Goal: Task Accomplishment & Management: Complete application form

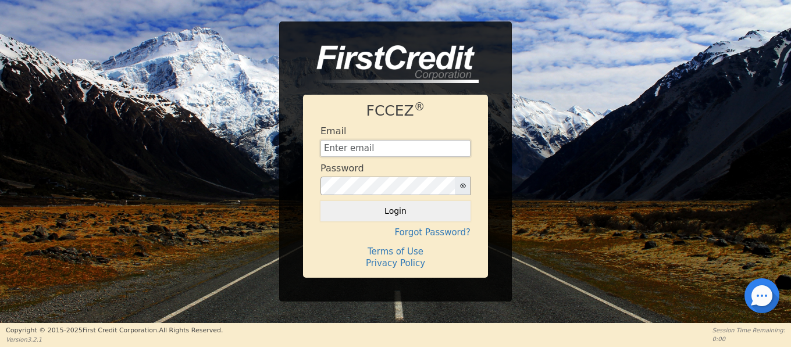
type input "[EMAIL_ADDRESS][DOMAIN_NAME]"
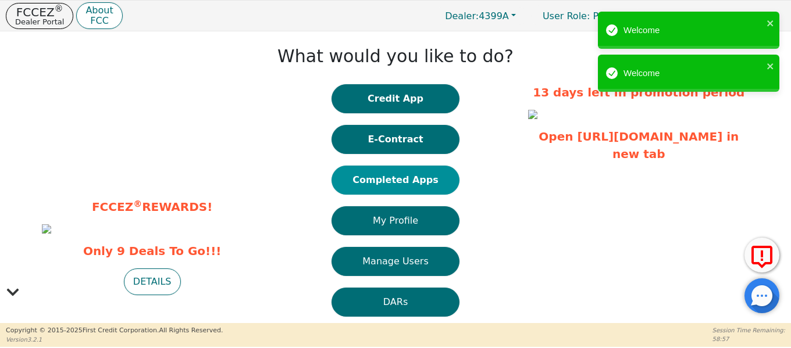
click at [413, 180] on button "Completed Apps" at bounding box center [395, 180] width 128 height 29
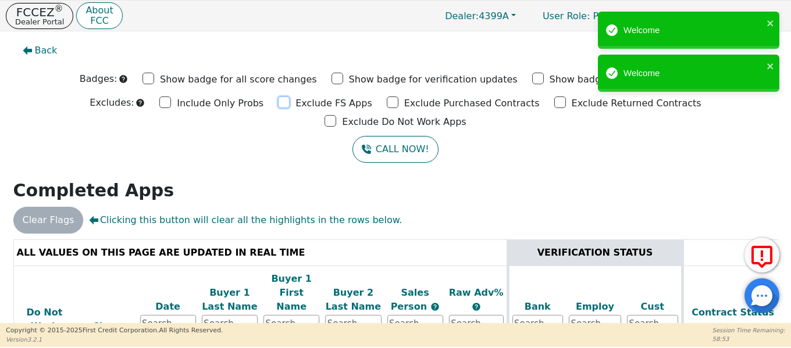
click at [278, 100] on input "Exclude FS Apps" at bounding box center [284, 103] width 12 height 12
checkbox input "true"
click at [387, 103] on input "Exclude Purchased Contracts" at bounding box center [393, 103] width 12 height 12
checkbox input "true"
click at [554, 103] on input "Exclude Returned Contracts" at bounding box center [560, 103] width 12 height 12
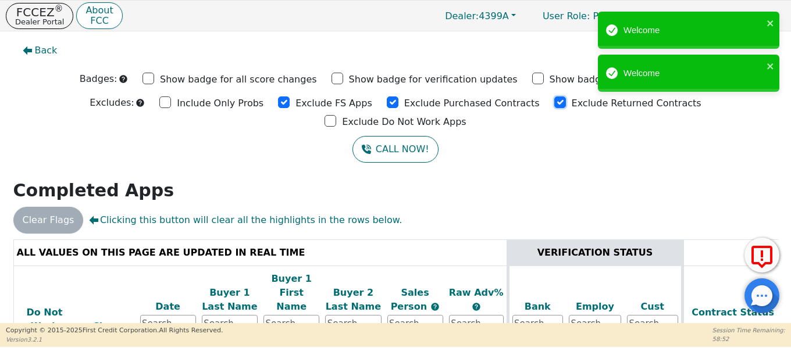
checkbox input "true"
click at [336, 115] on input "Exclude Do Not Work Apps" at bounding box center [330, 121] width 12 height 12
checkbox input "true"
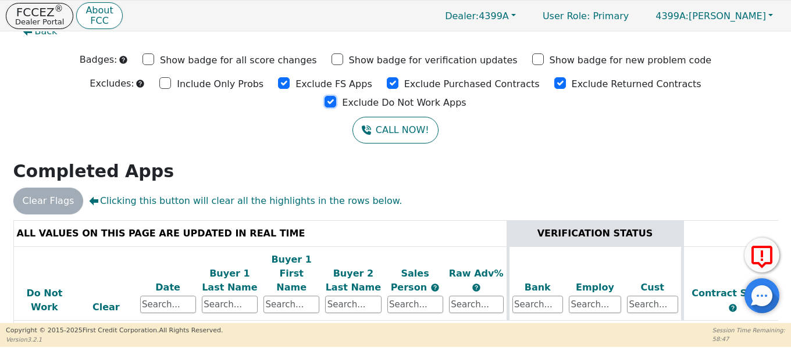
scroll to position [29, 0]
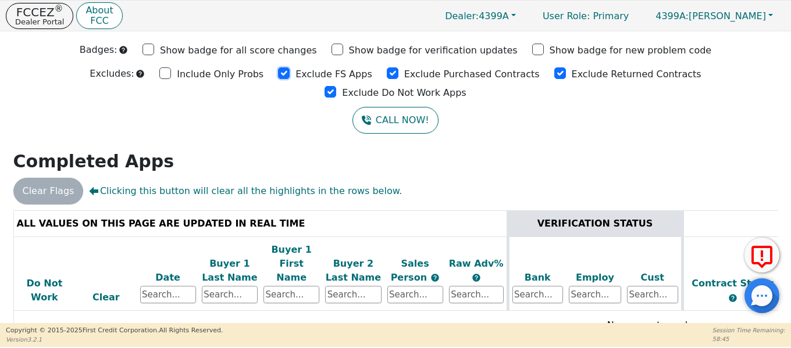
click at [278, 76] on input "Exclude FS Apps" at bounding box center [284, 73] width 12 height 12
checkbox input "false"
click at [387, 72] on input "Exclude Purchased Contracts" at bounding box center [393, 73] width 12 height 12
checkbox input "false"
click at [554, 72] on input "Exclude Returned Contracts" at bounding box center [560, 73] width 12 height 12
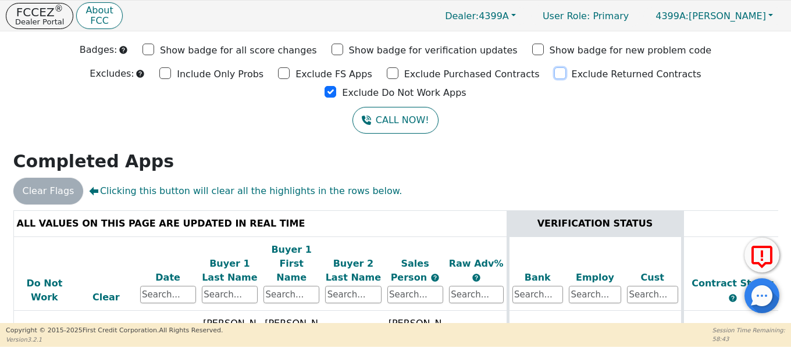
checkbox input "false"
click at [336, 86] on input "Exclude Do Not Work Apps" at bounding box center [330, 92] width 12 height 12
checkbox input "false"
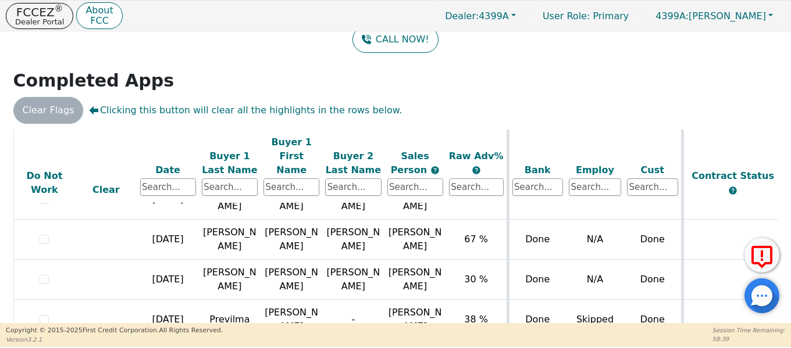
scroll to position [0, 0]
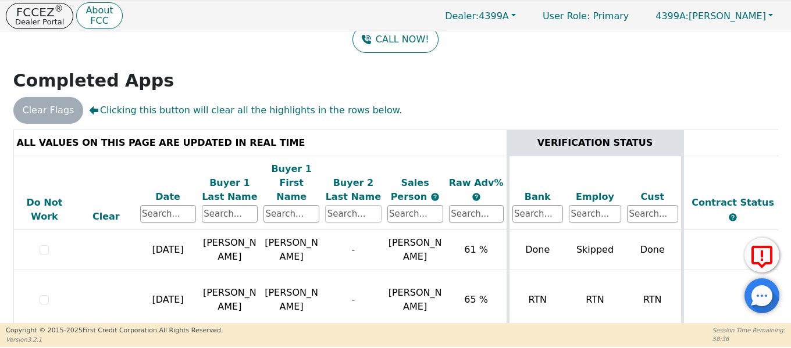
click at [333, 205] on input "text" at bounding box center [353, 213] width 56 height 17
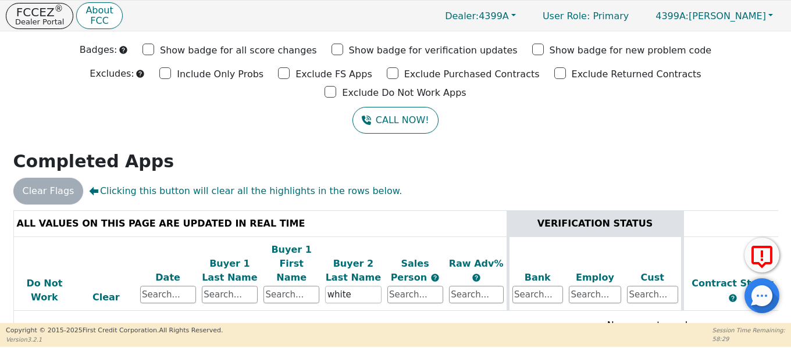
type input "white"
click at [225, 286] on input "text" at bounding box center [230, 294] width 56 height 17
type input "white"
click at [335, 210] on div at bounding box center [395, 210] width 765 height 0
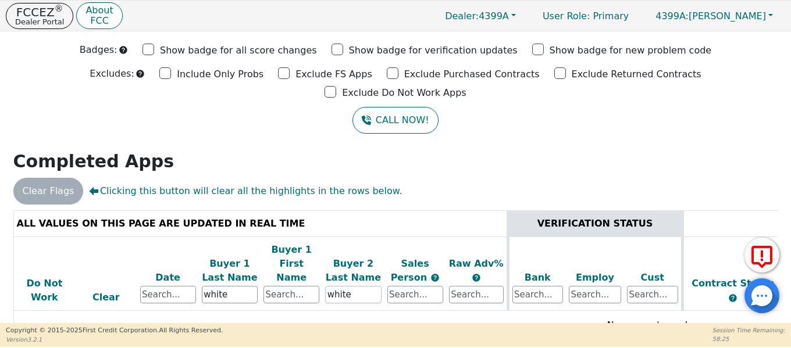
click at [337, 286] on input "white" at bounding box center [353, 294] width 56 height 17
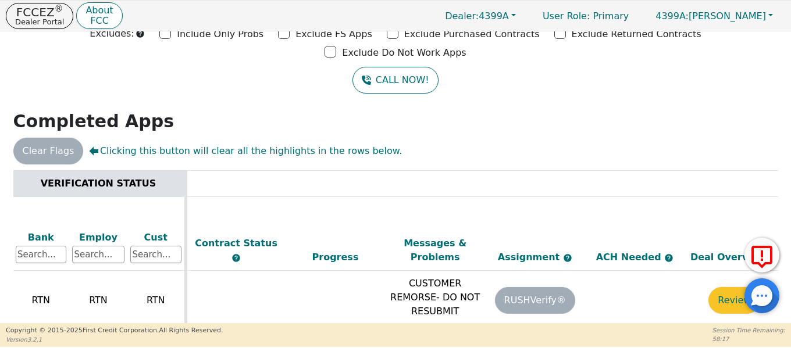
scroll to position [0, 507]
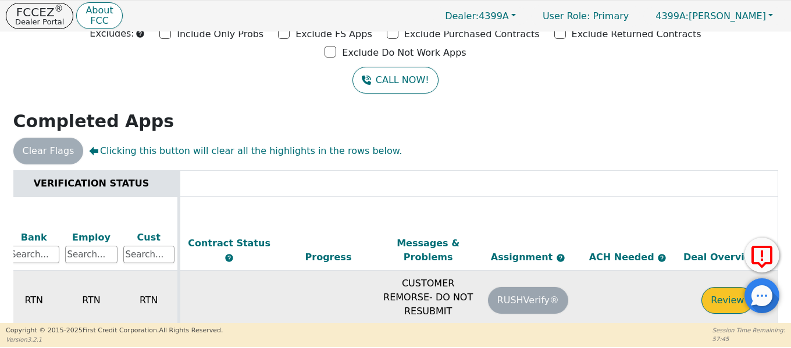
click at [713, 287] on button "Review" at bounding box center [727, 300] width 52 height 27
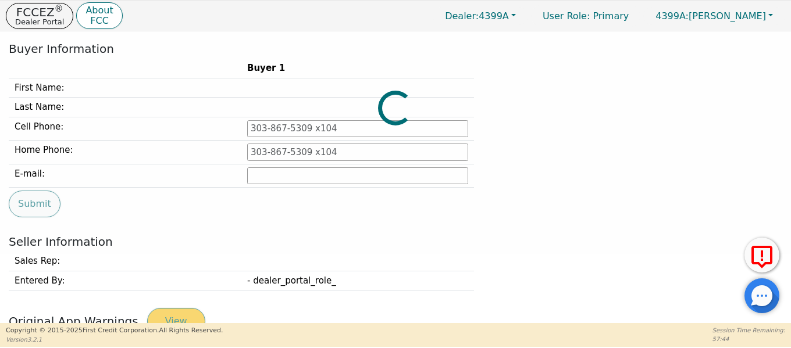
type input "[PHONE_NUMBER]"
type input "[EMAIL_ADDRESS][DOMAIN_NAME]"
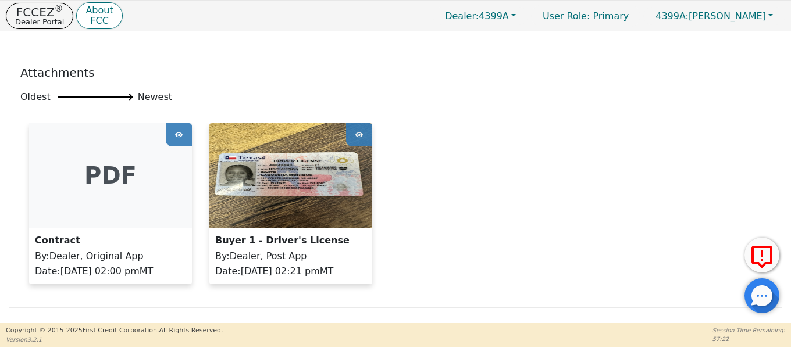
scroll to position [768, 0]
